Goal: Navigation & Orientation: Find specific page/section

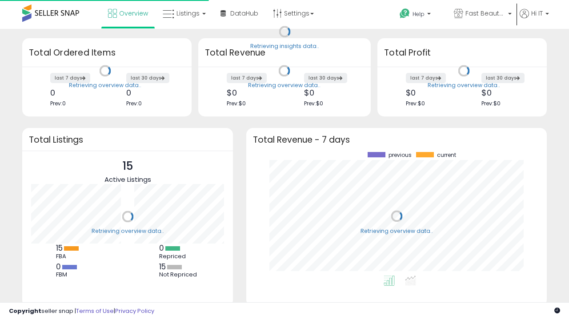
scroll to position [124, 283]
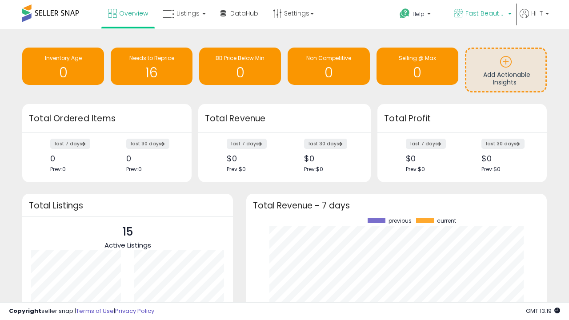
click at [482, 14] on span "Fast Beauty ([GEOGRAPHIC_DATA])" at bounding box center [485, 13] width 40 height 9
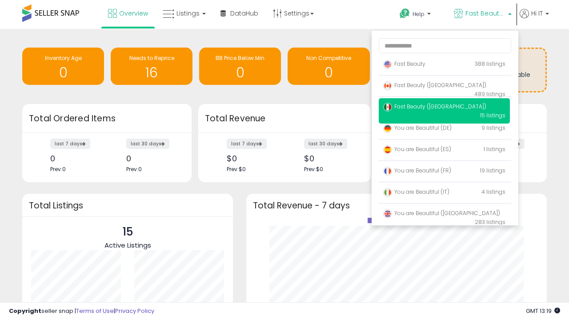
click at [444, 108] on span "Fast Beauty ([GEOGRAPHIC_DATA])" at bounding box center [434, 107] width 103 height 8
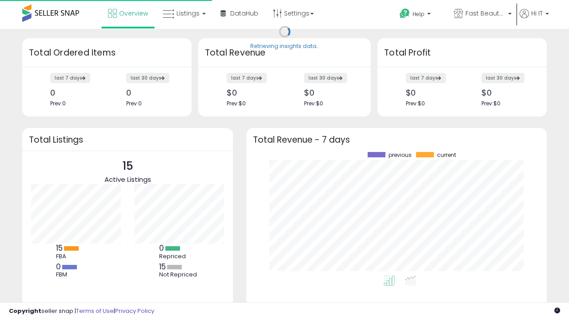
scroll to position [124, 283]
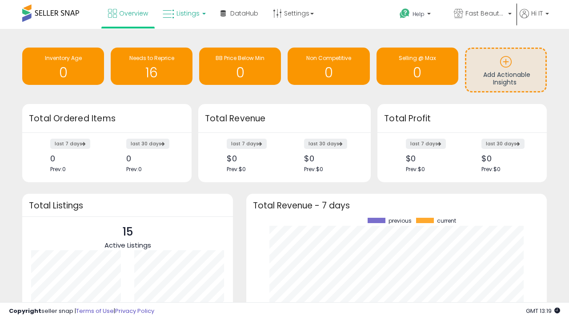
click at [183, 13] on span "Listings" at bounding box center [187, 13] width 23 height 9
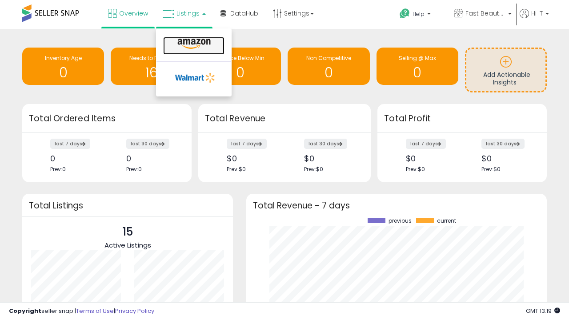
click at [193, 44] on icon at bounding box center [194, 44] width 39 height 12
